Goal: Task Accomplishment & Management: Complete application form

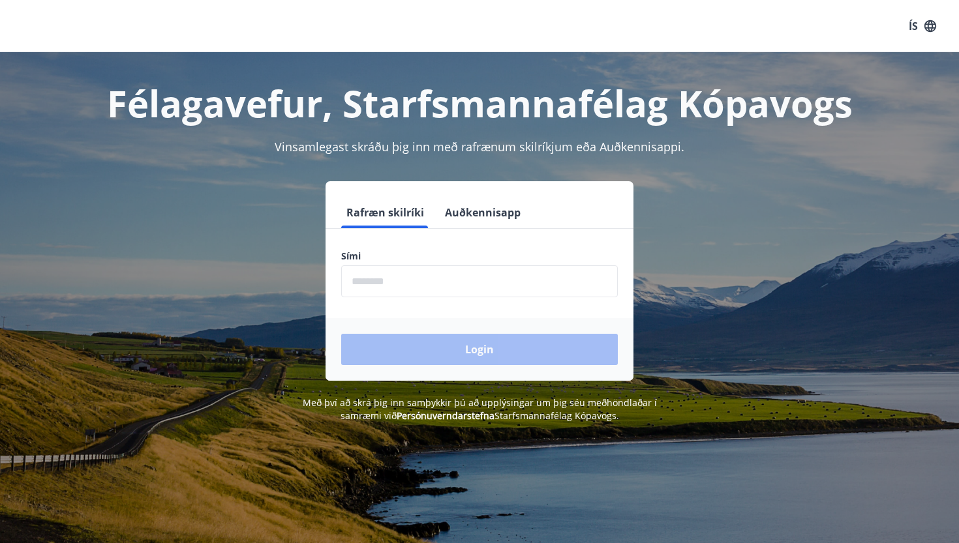
click at [371, 282] on input "phone" at bounding box center [479, 282] width 277 height 32
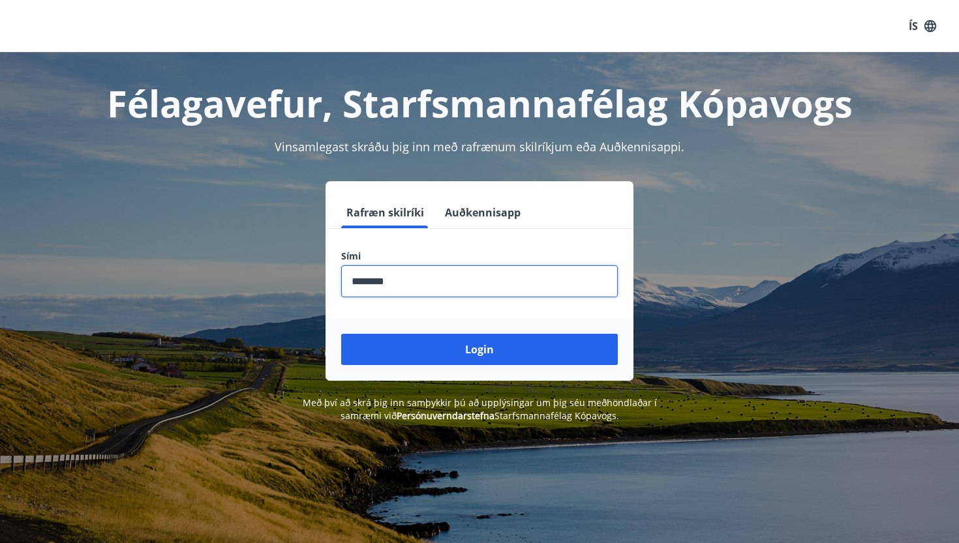
type input "********"
click at [480, 350] on button "Login" at bounding box center [479, 349] width 277 height 31
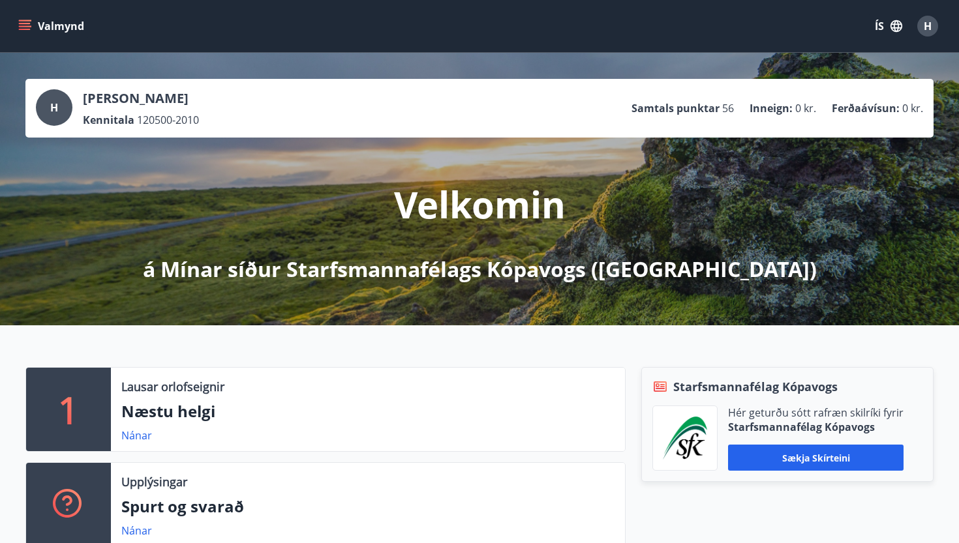
click at [930, 22] on span "H" at bounding box center [928, 26] width 8 height 14
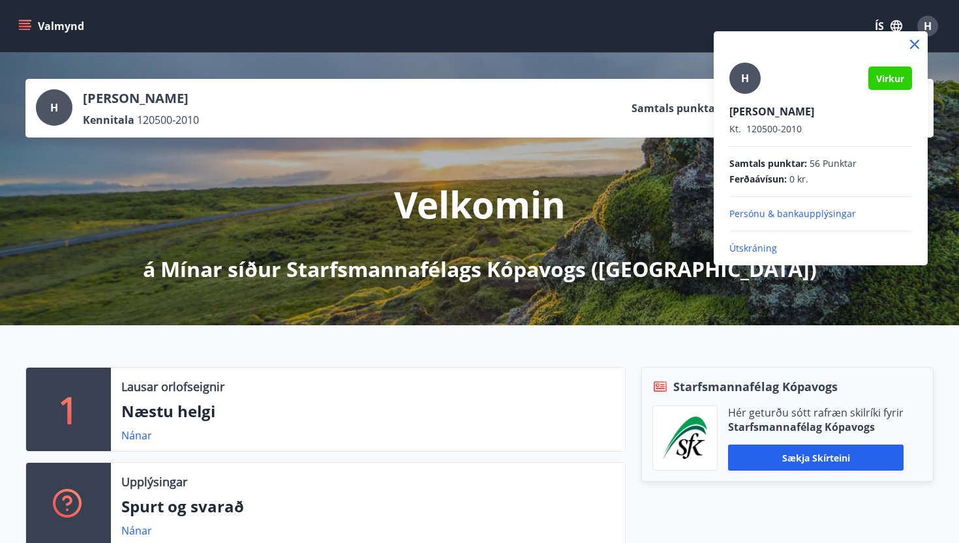
click at [562, 271] on div at bounding box center [479, 271] width 959 height 543
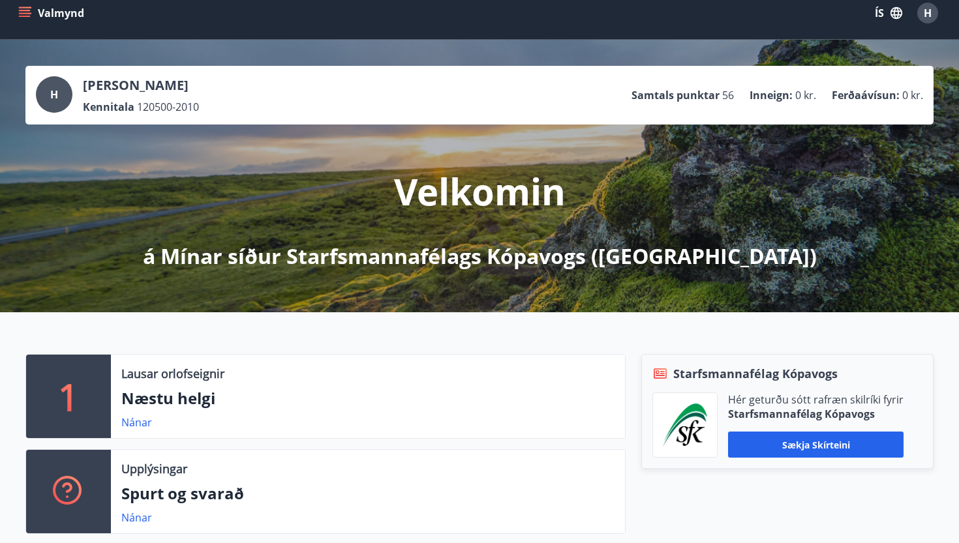
scroll to position [13, 0]
click at [29, 12] on icon "menu" at bounding box center [24, 13] width 13 height 13
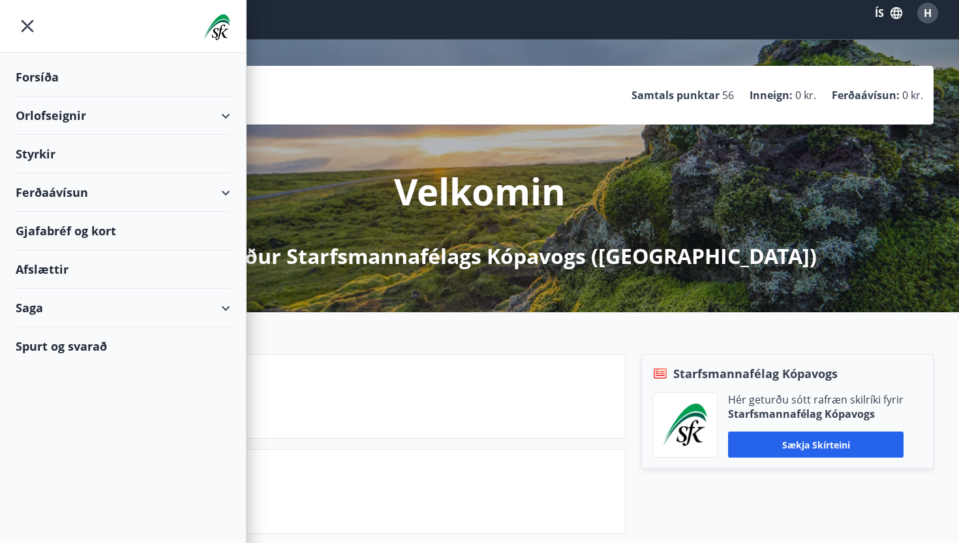
click at [38, 155] on div "Styrkir" at bounding box center [123, 154] width 215 height 38
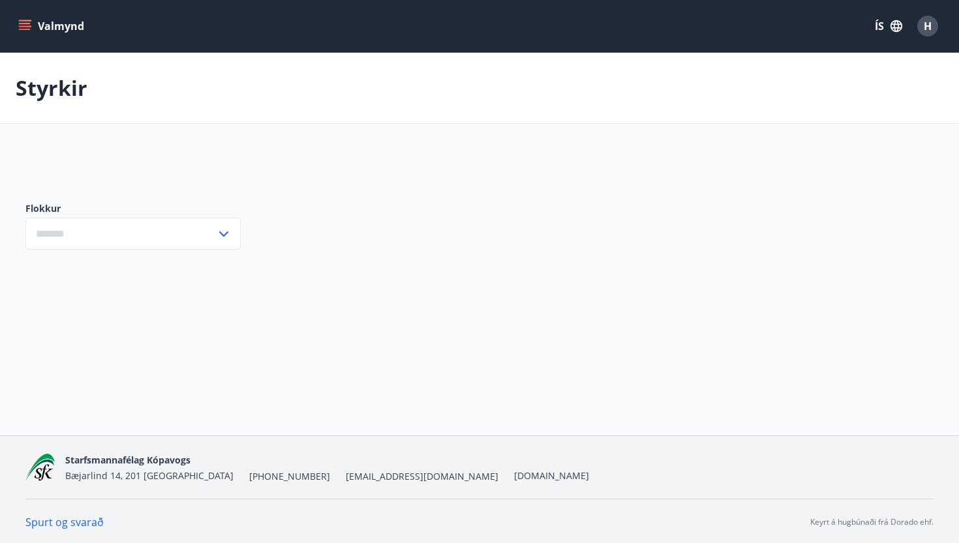
type input "***"
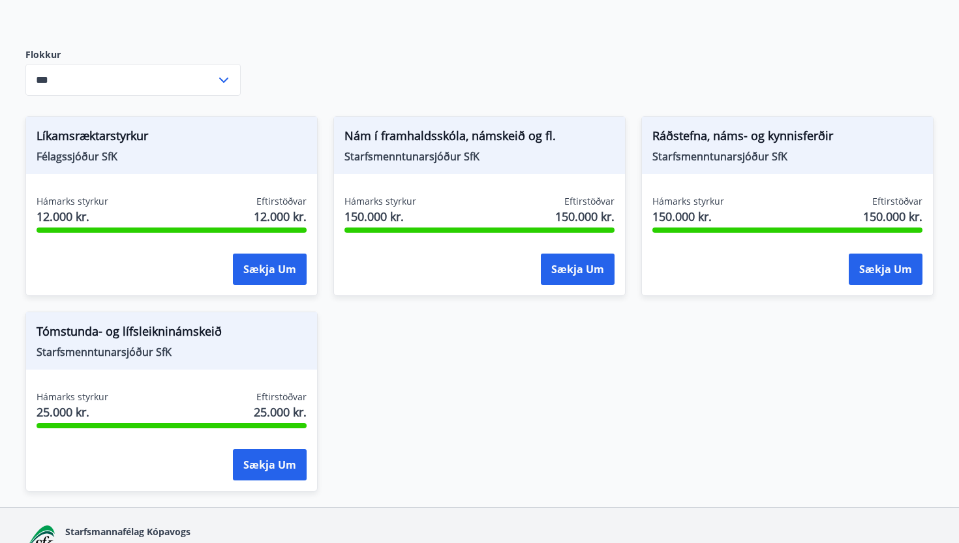
scroll to position [179, 0]
click at [258, 468] on button "Sækja um" at bounding box center [270, 464] width 74 height 31
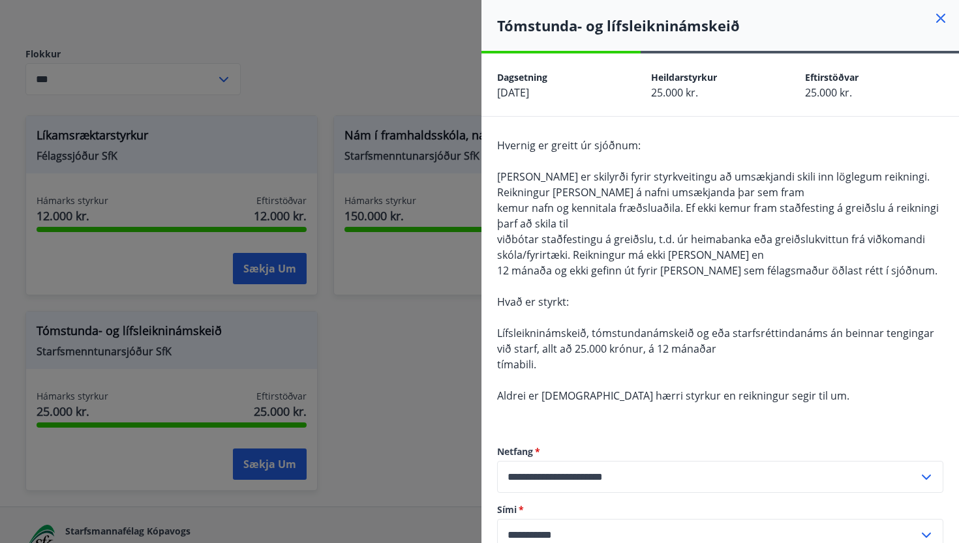
click at [472, 230] on div at bounding box center [479, 271] width 959 height 543
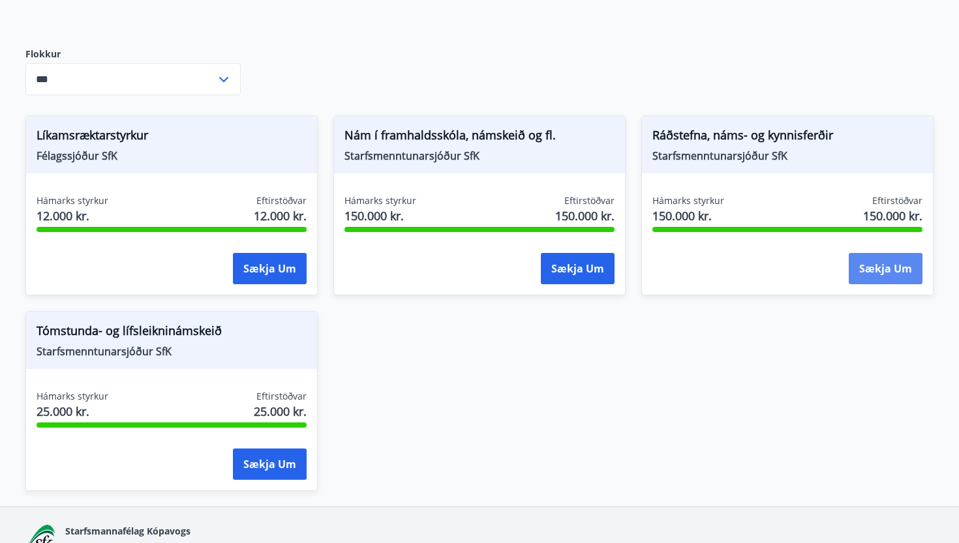
click at [874, 266] on button "Sækja um" at bounding box center [886, 268] width 74 height 31
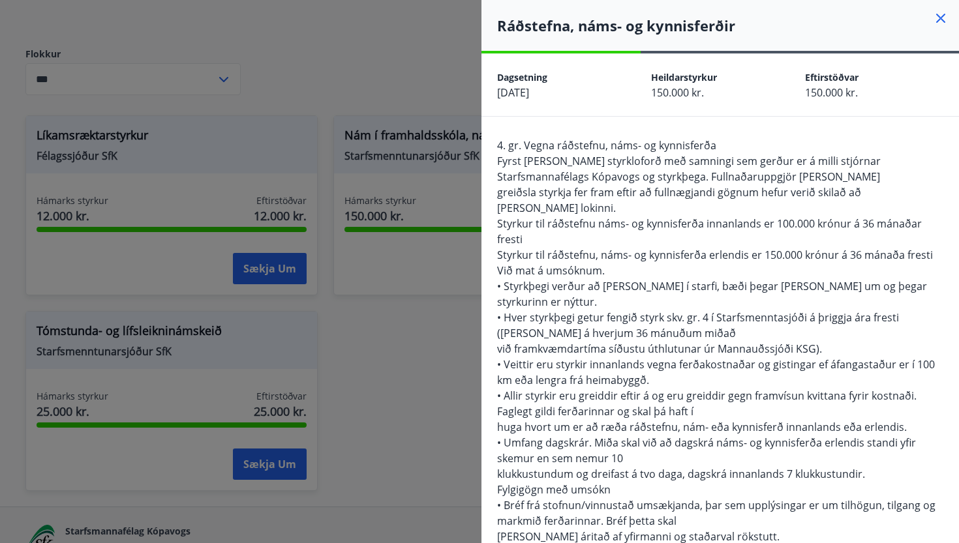
click at [453, 475] on div at bounding box center [479, 271] width 959 height 543
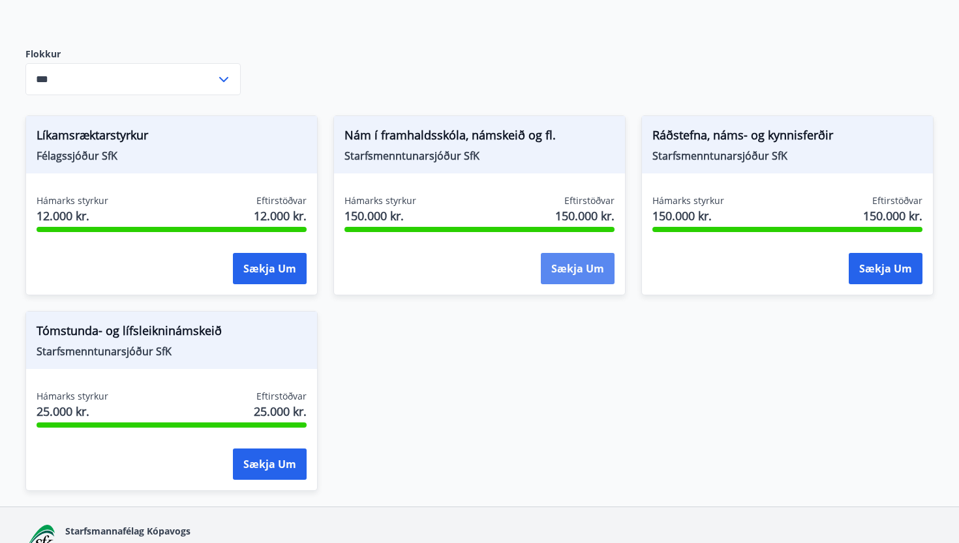
click at [570, 272] on button "Sækja um" at bounding box center [578, 268] width 74 height 31
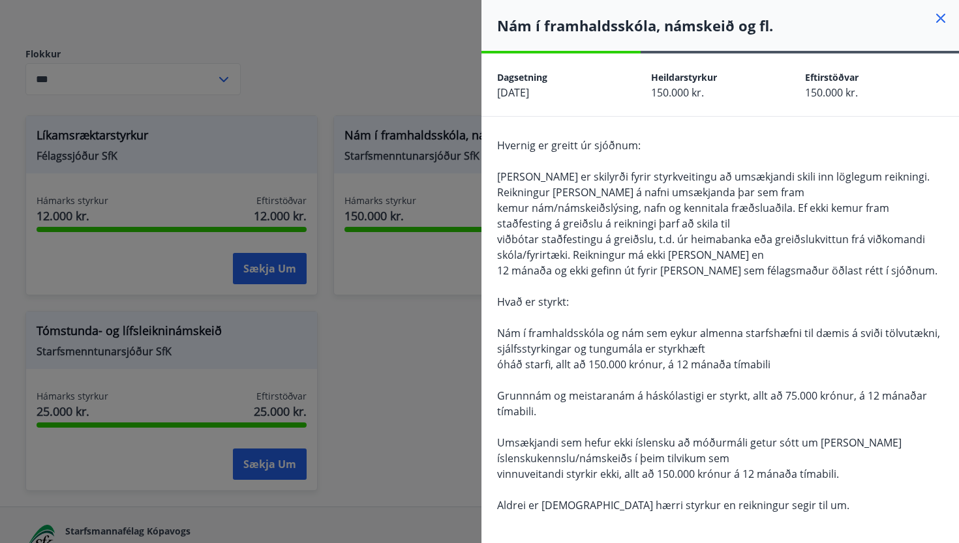
click at [457, 455] on div at bounding box center [479, 271] width 959 height 543
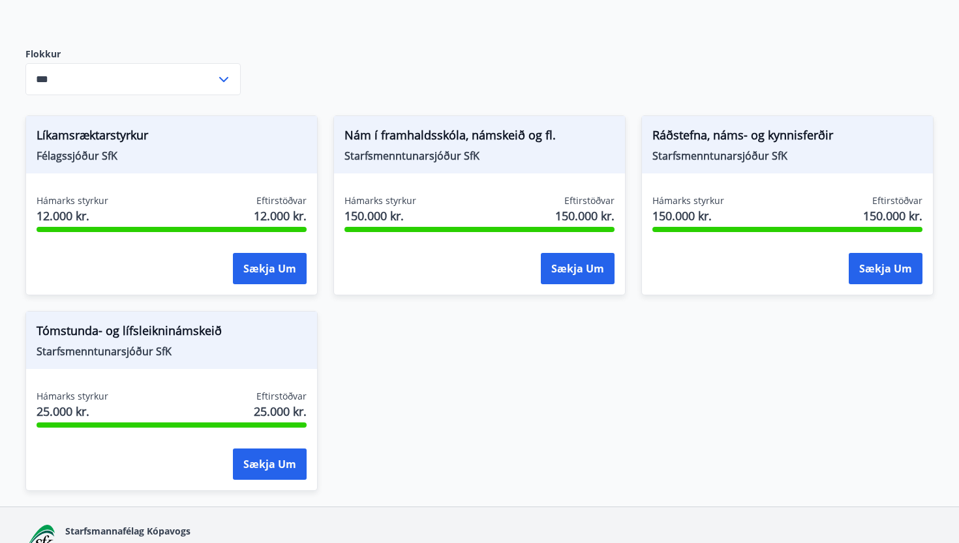
click at [413, 457] on div "Líkamsræktarstyrkur Félagssjóður SfK Hámarks styrkur 12.000 kr. Eftirstöðvar 12…" at bounding box center [472, 295] width 924 height 391
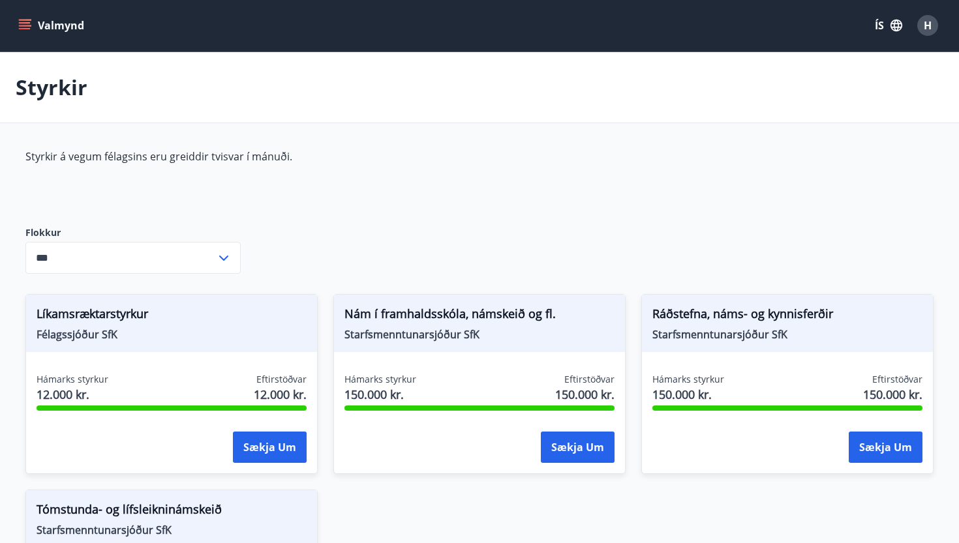
scroll to position [-7, 0]
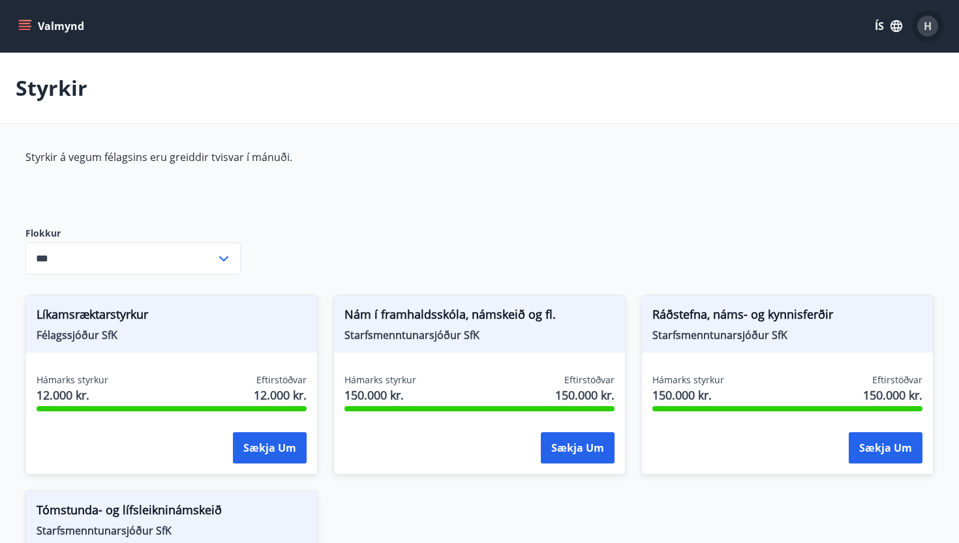
click at [926, 37] on div "H" at bounding box center [927, 26] width 21 height 21
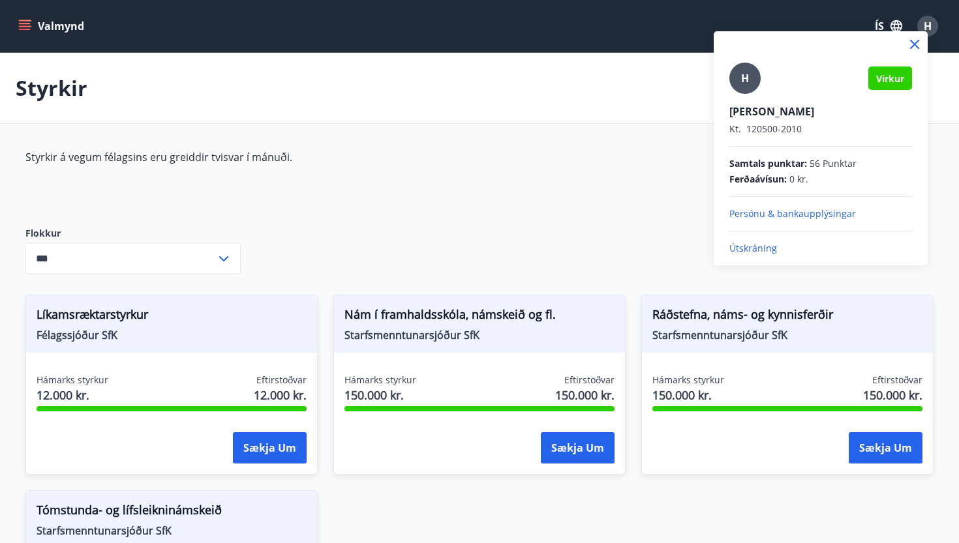
click at [737, 250] on p "Útskráning" at bounding box center [820, 248] width 183 height 13
